Goal: Navigation & Orientation: Understand site structure

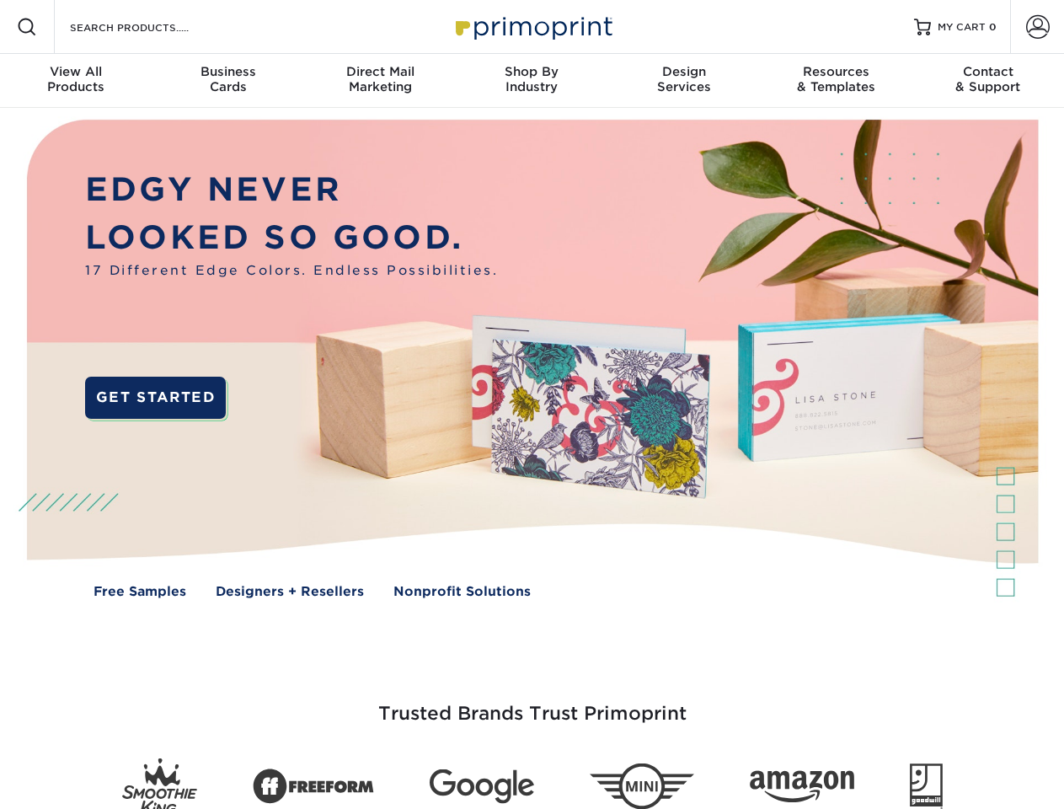
click at [532, 404] on img at bounding box center [531, 371] width 1053 height 527
click at [27, 27] on span at bounding box center [27, 27] width 20 height 20
click at [1037, 27] on span at bounding box center [1038, 27] width 24 height 24
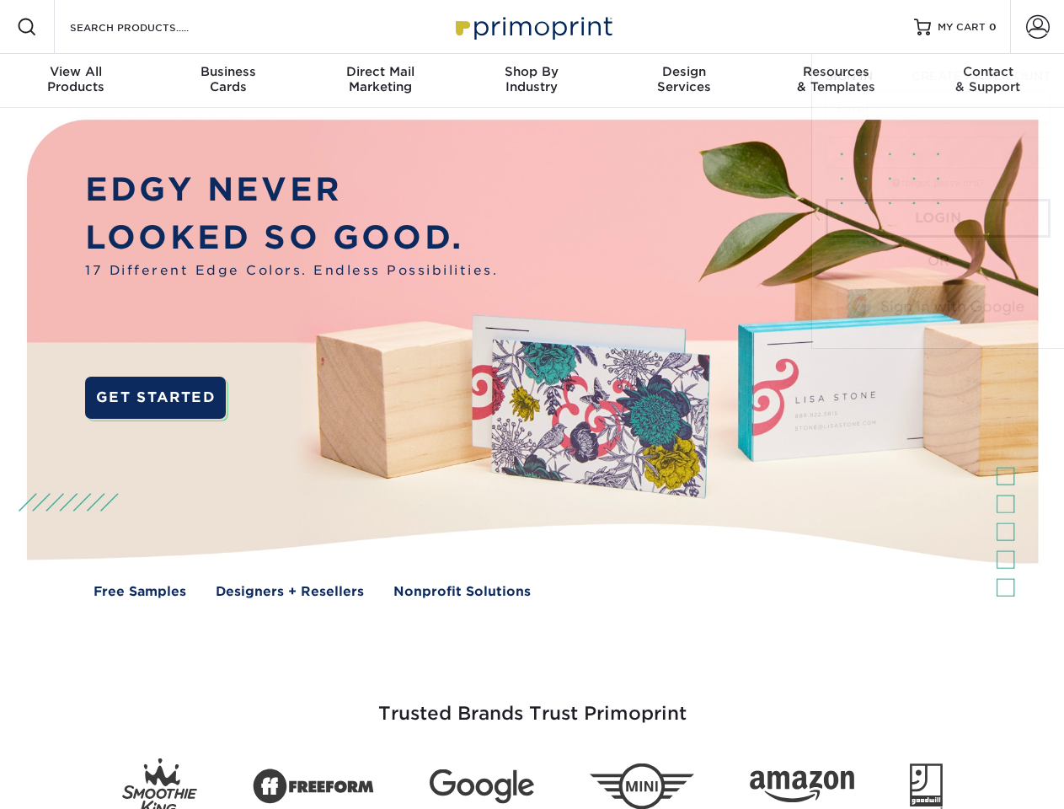
click at [76, 81] on div "View All Products" at bounding box center [76, 79] width 152 height 30
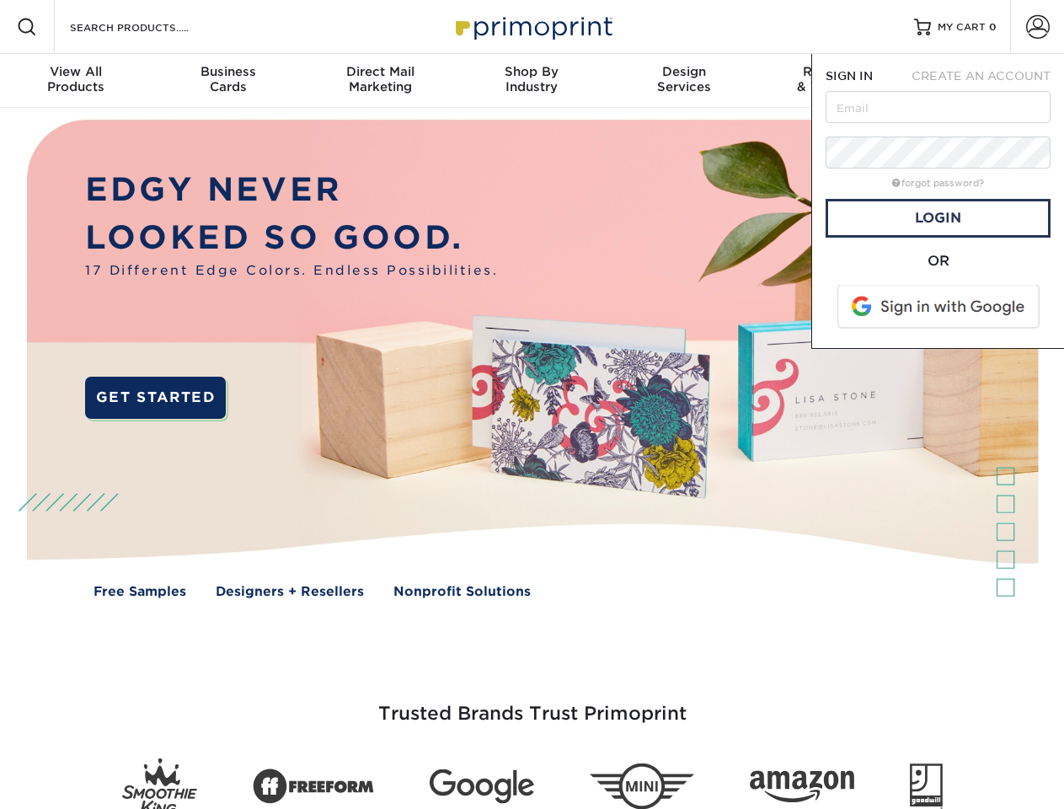
click at [227, 81] on div "Business Cards" at bounding box center [228, 79] width 152 height 30
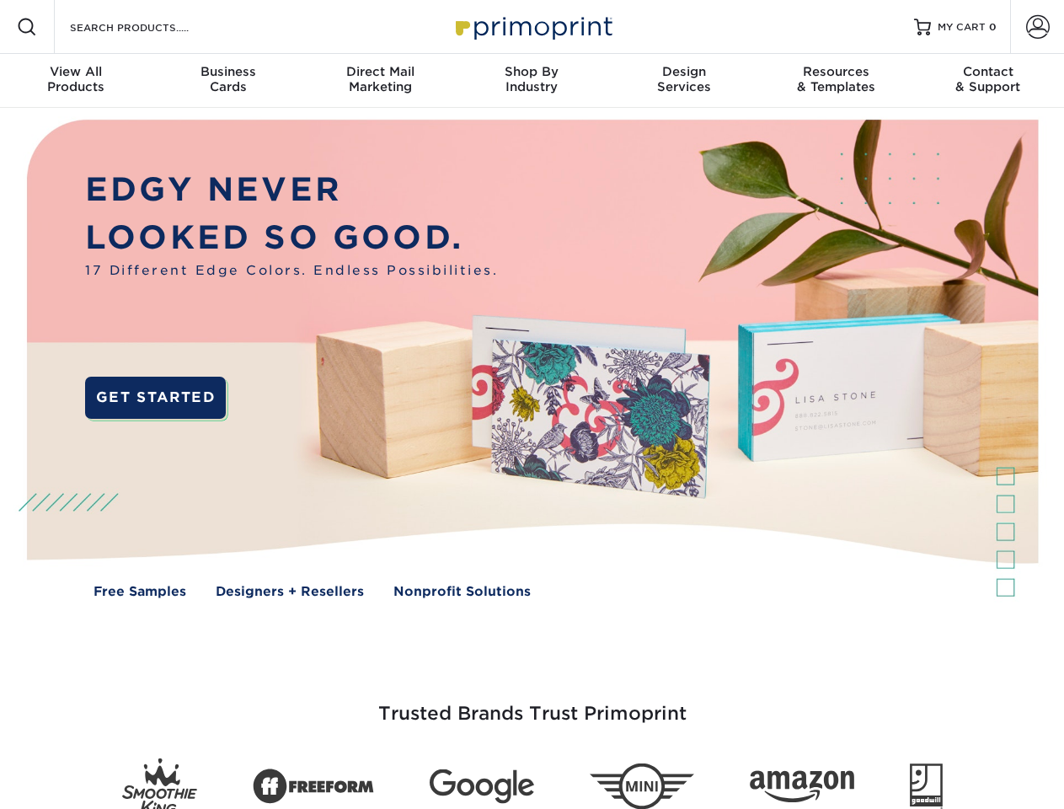
click at [380, 81] on div "Direct Mail Marketing" at bounding box center [380, 79] width 152 height 30
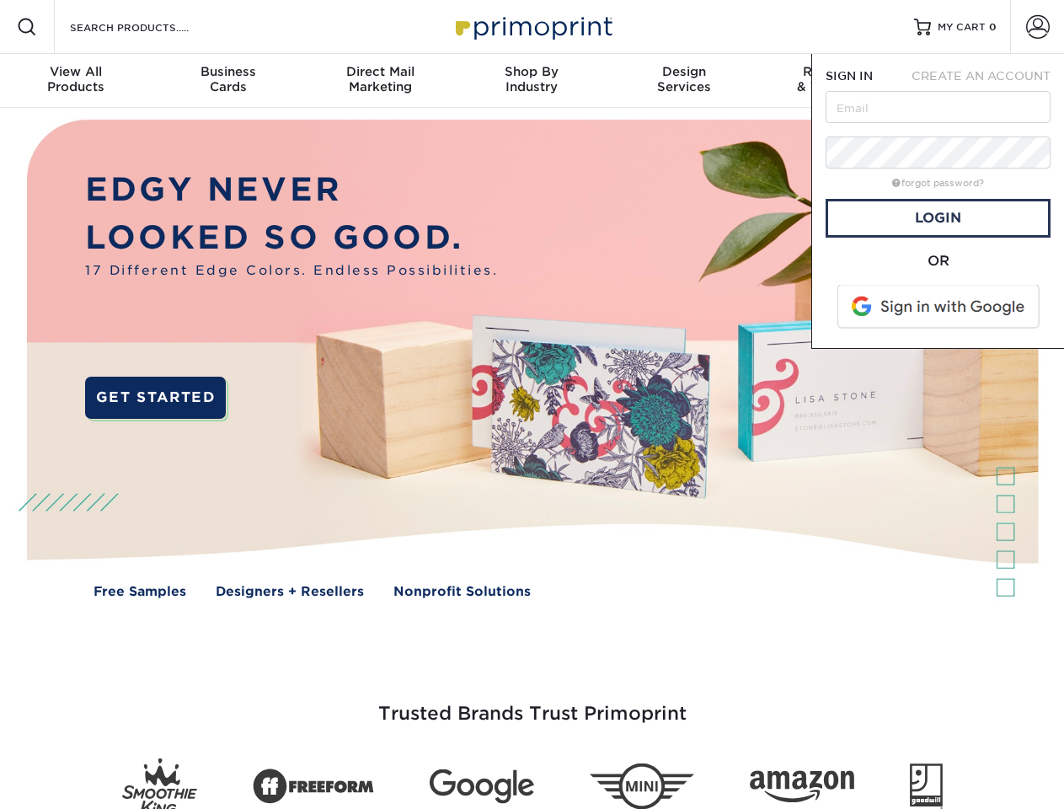
click at [532, 81] on div "Shop By Industry" at bounding box center [532, 79] width 152 height 30
click at [684, 81] on div "Design Services" at bounding box center [684, 79] width 152 height 30
click at [836, 81] on span "SIGN IN" at bounding box center [849, 75] width 47 height 13
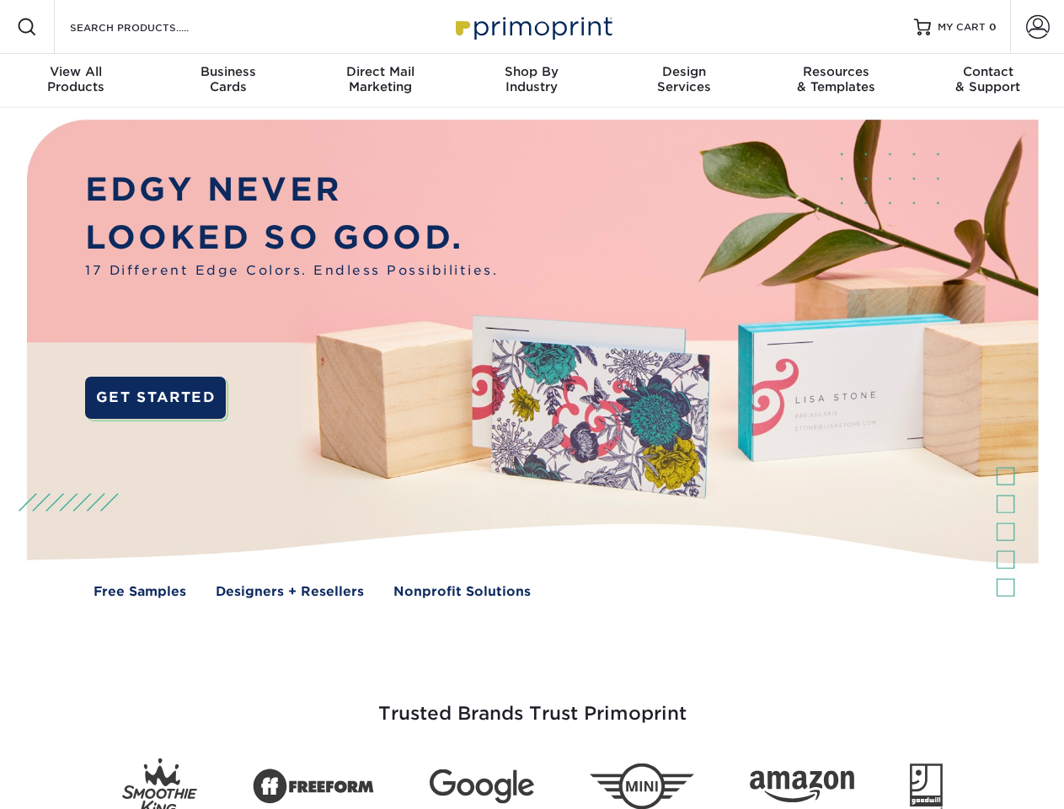
click at [988, 81] on div "Contact & Support" at bounding box center [988, 79] width 152 height 30
